Goal: Information Seeking & Learning: Learn about a topic

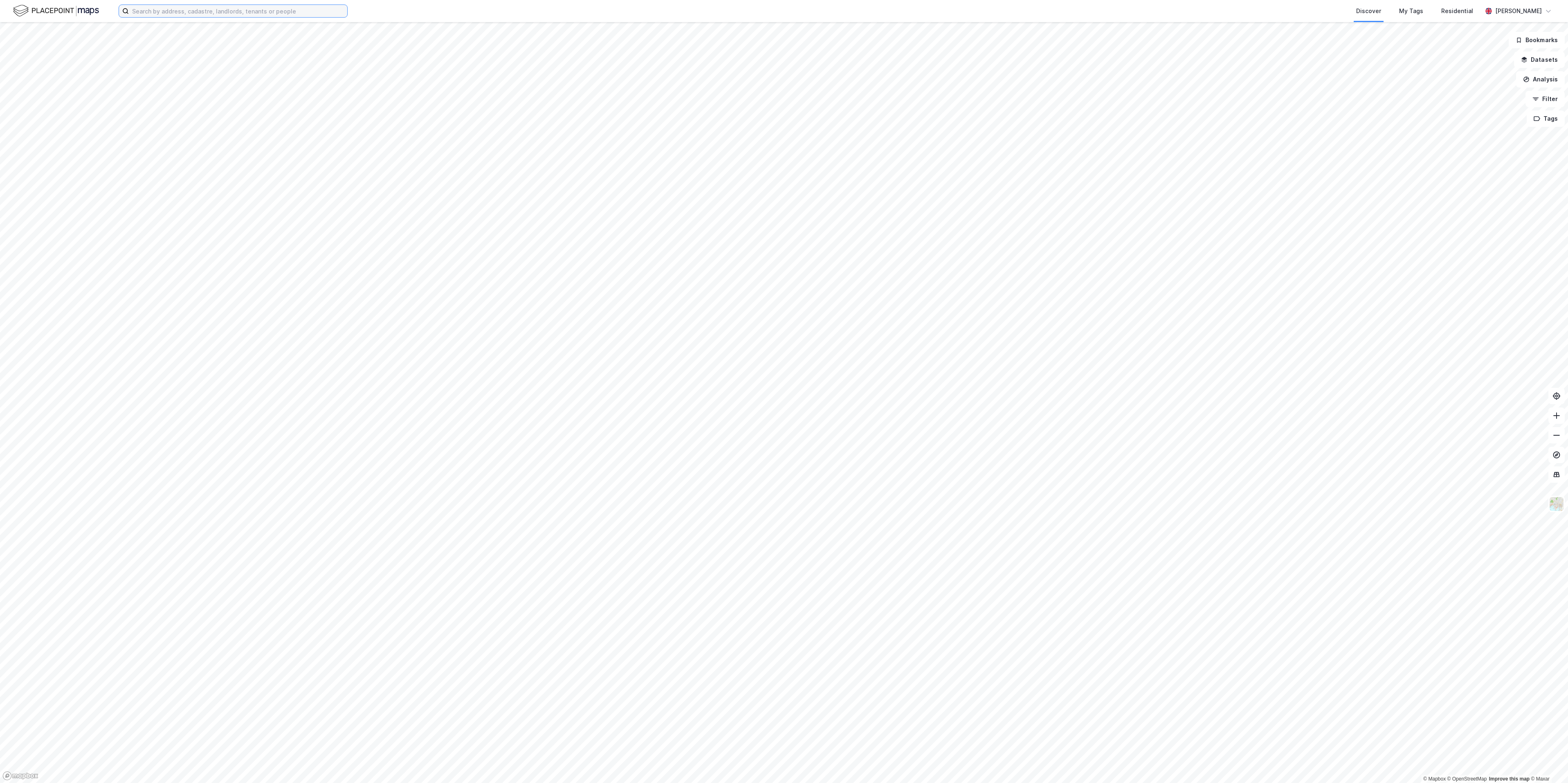
click at [216, 12] on input at bounding box center [238, 11] width 219 height 12
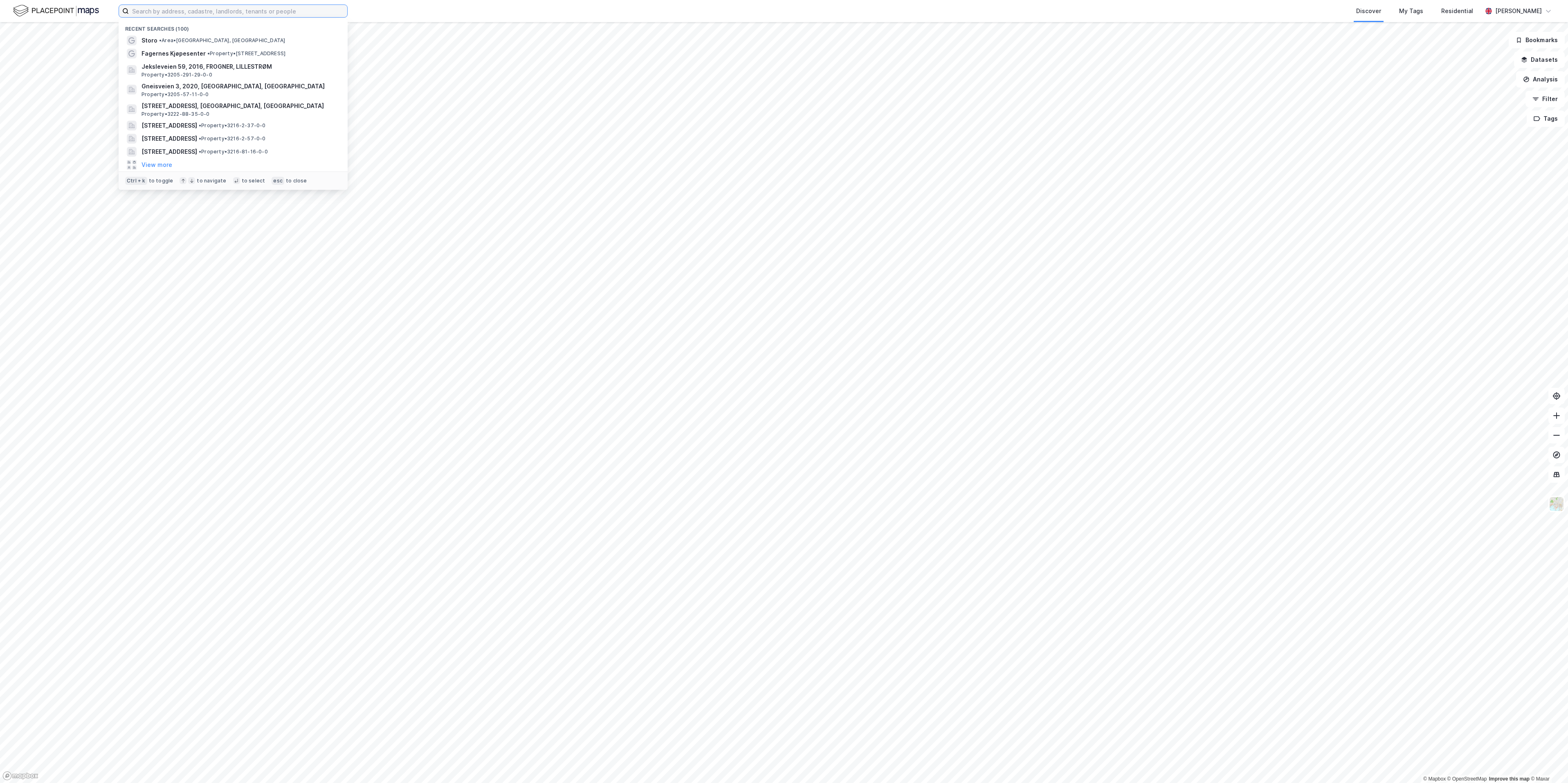
paste input "Bjørnerudveien 8 AS"
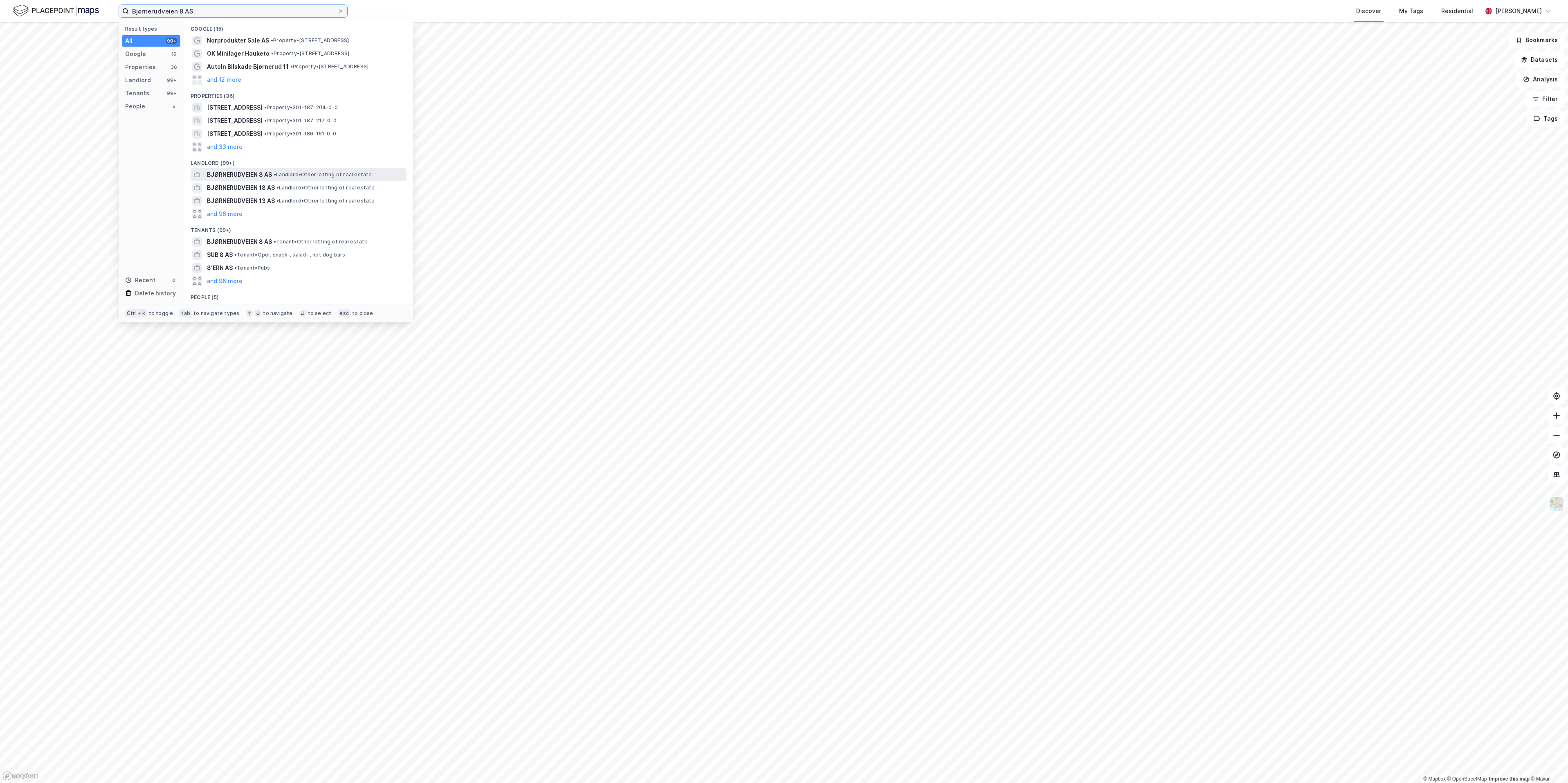
type input "Bjørnerudveien 8 AS"
click at [268, 175] on span "BJØRNERUDVEIEN 8 AS" at bounding box center [239, 175] width 65 height 10
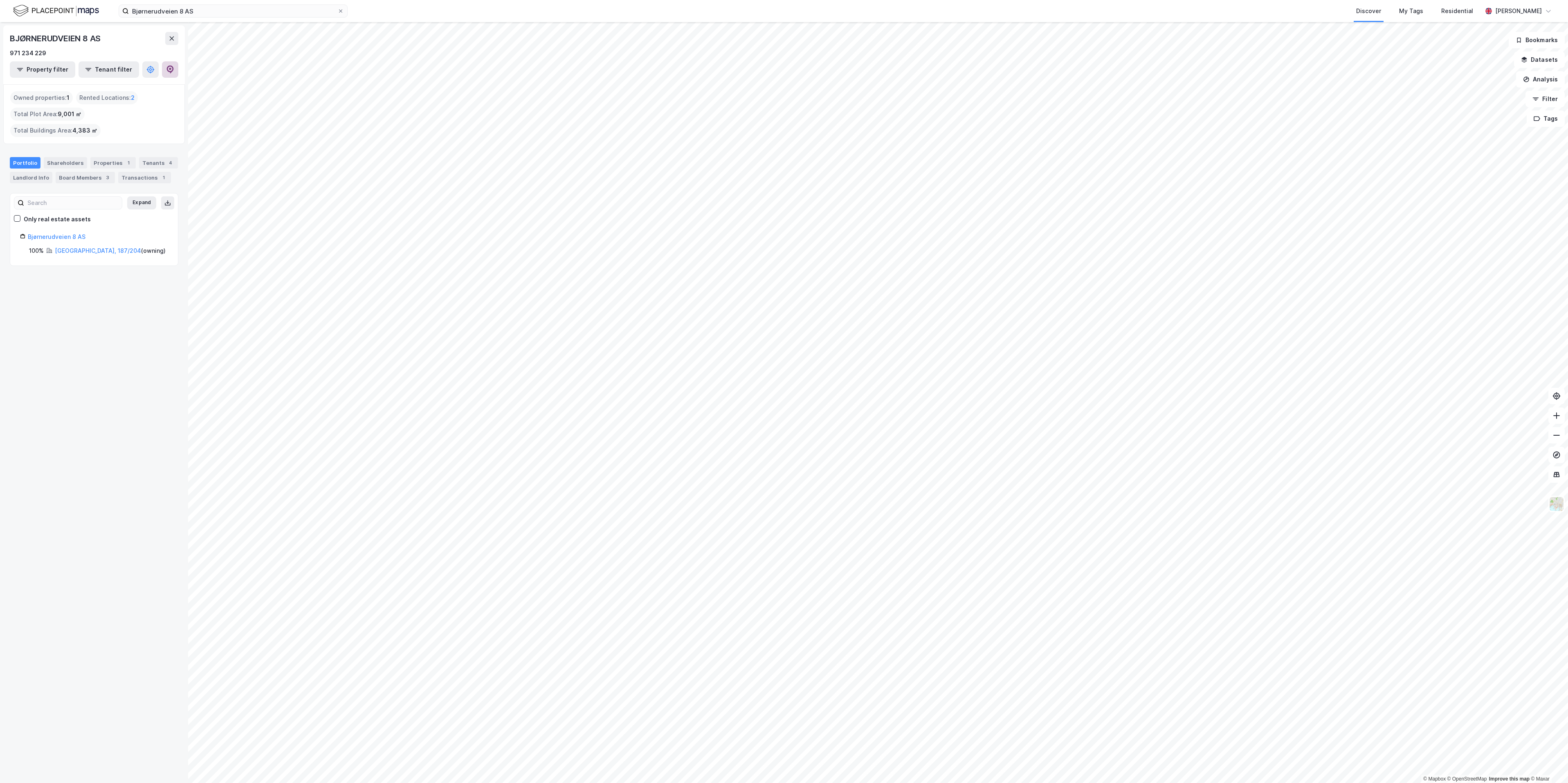
click at [173, 72] on icon at bounding box center [170, 69] width 8 height 8
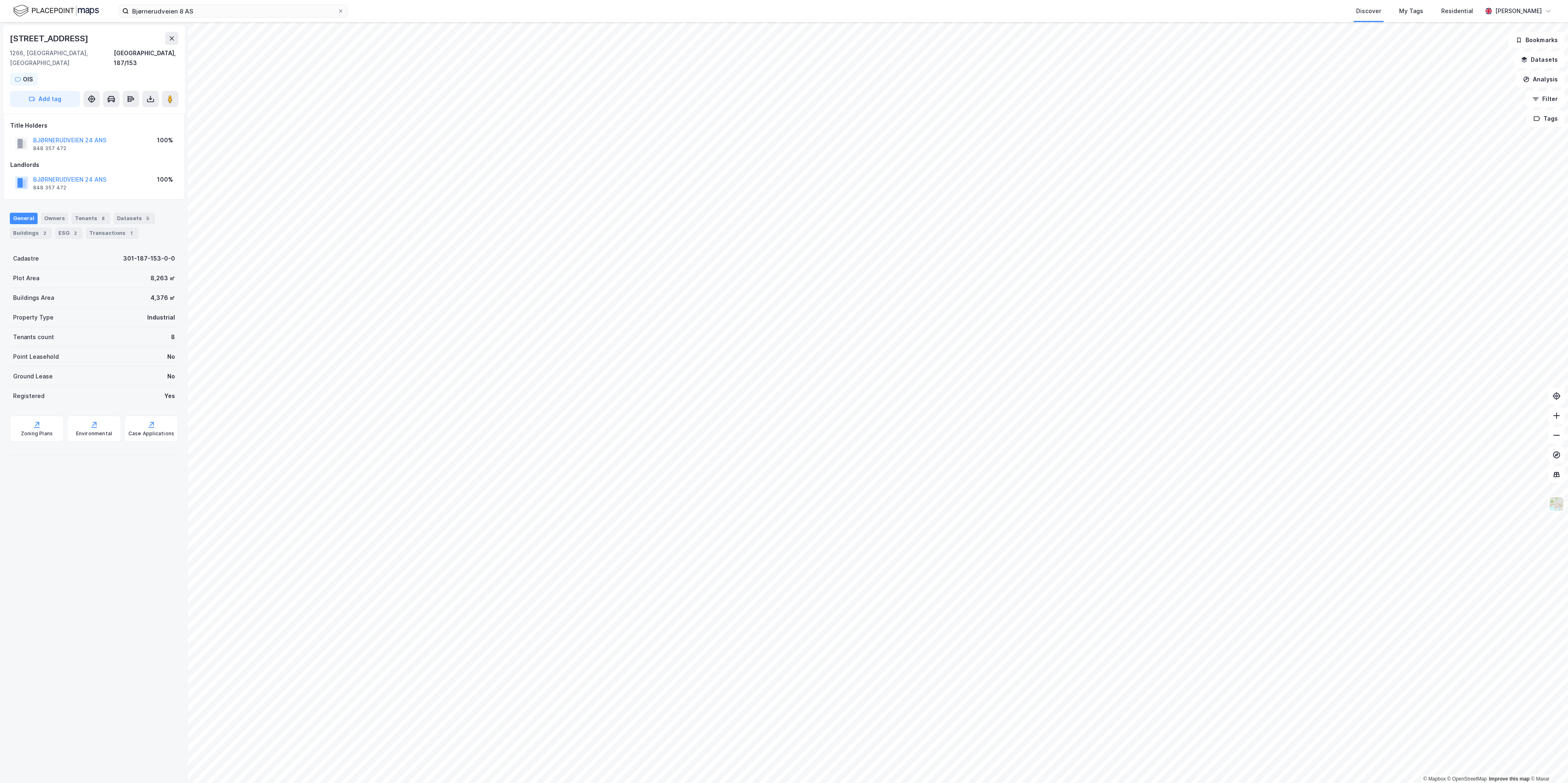
click at [82, 135] on div "BJØRNERUDVEIEN 24 ANS" at bounding box center [69, 140] width 73 height 10
click at [0, 0] on button "BJØRNERUDVEIEN 24 ANS" at bounding box center [0, 0] width 0 height 0
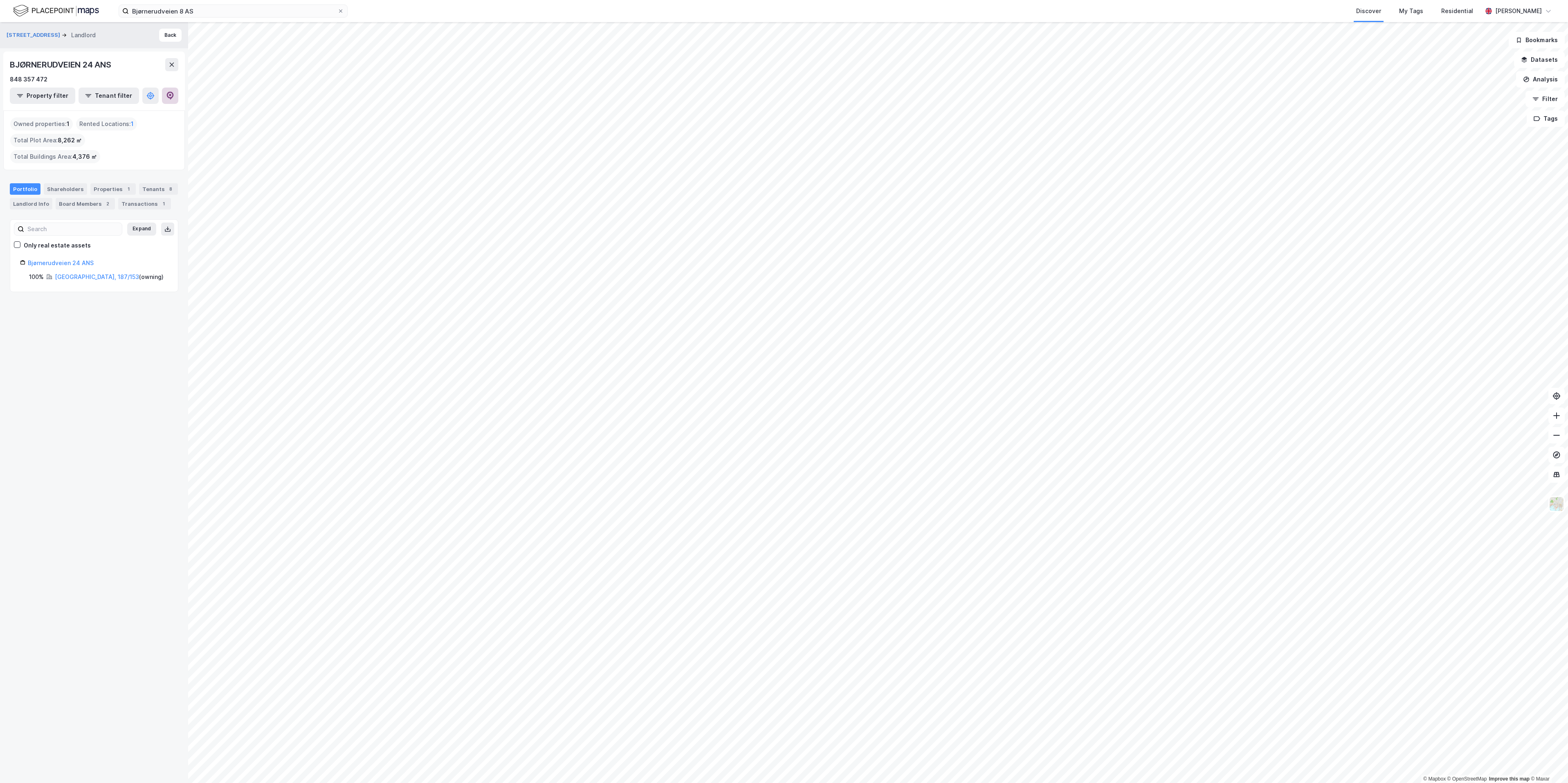
click at [169, 93] on icon at bounding box center [170, 96] width 7 height 8
